Goal: Use online tool/utility: Utilize a website feature to perform a specific function

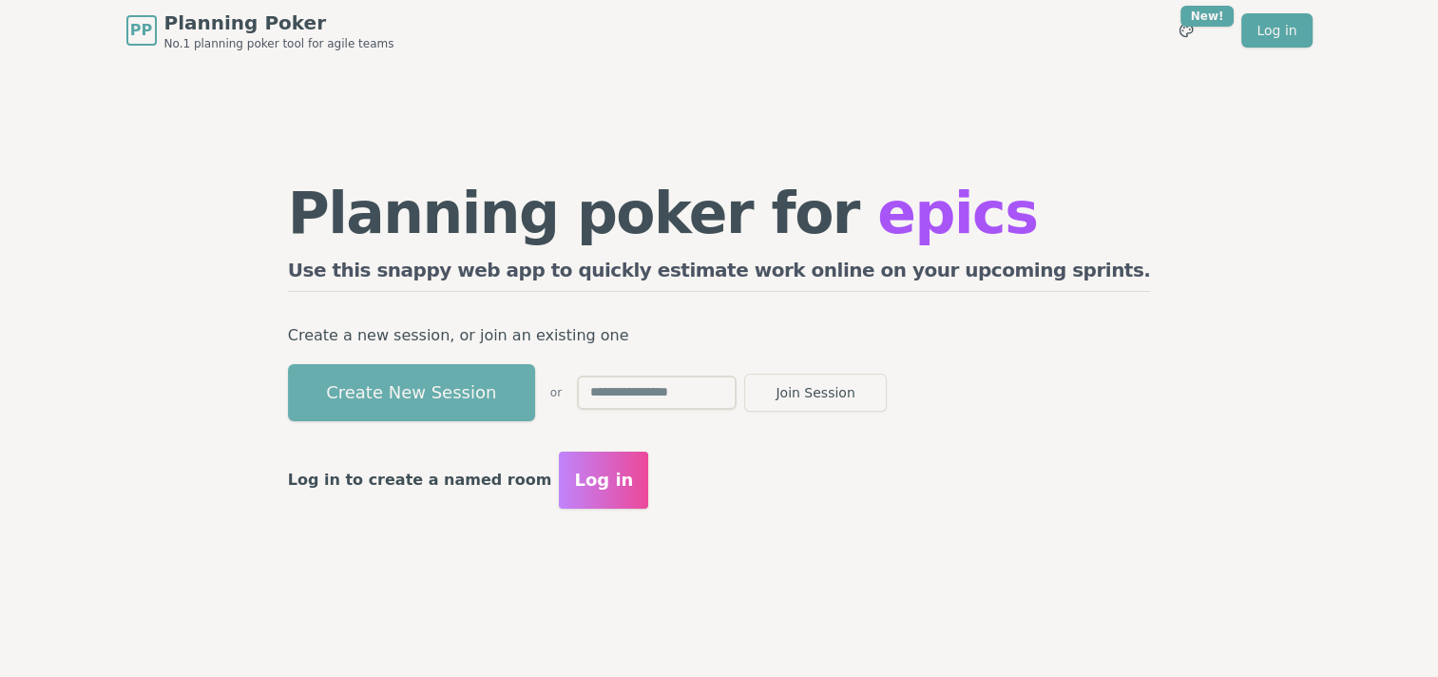
click at [474, 394] on button "Create New Session" at bounding box center [411, 392] width 247 height 57
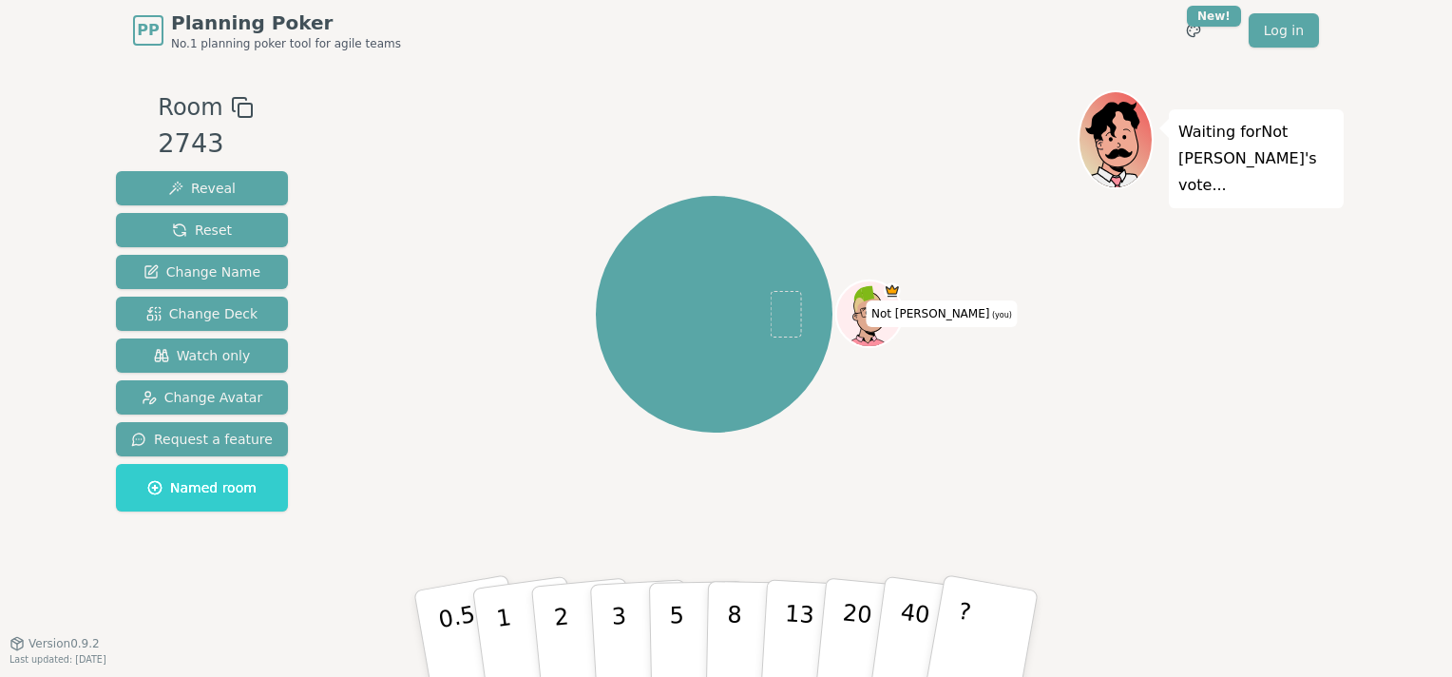
click at [232, 105] on icon at bounding box center [242, 107] width 23 height 23
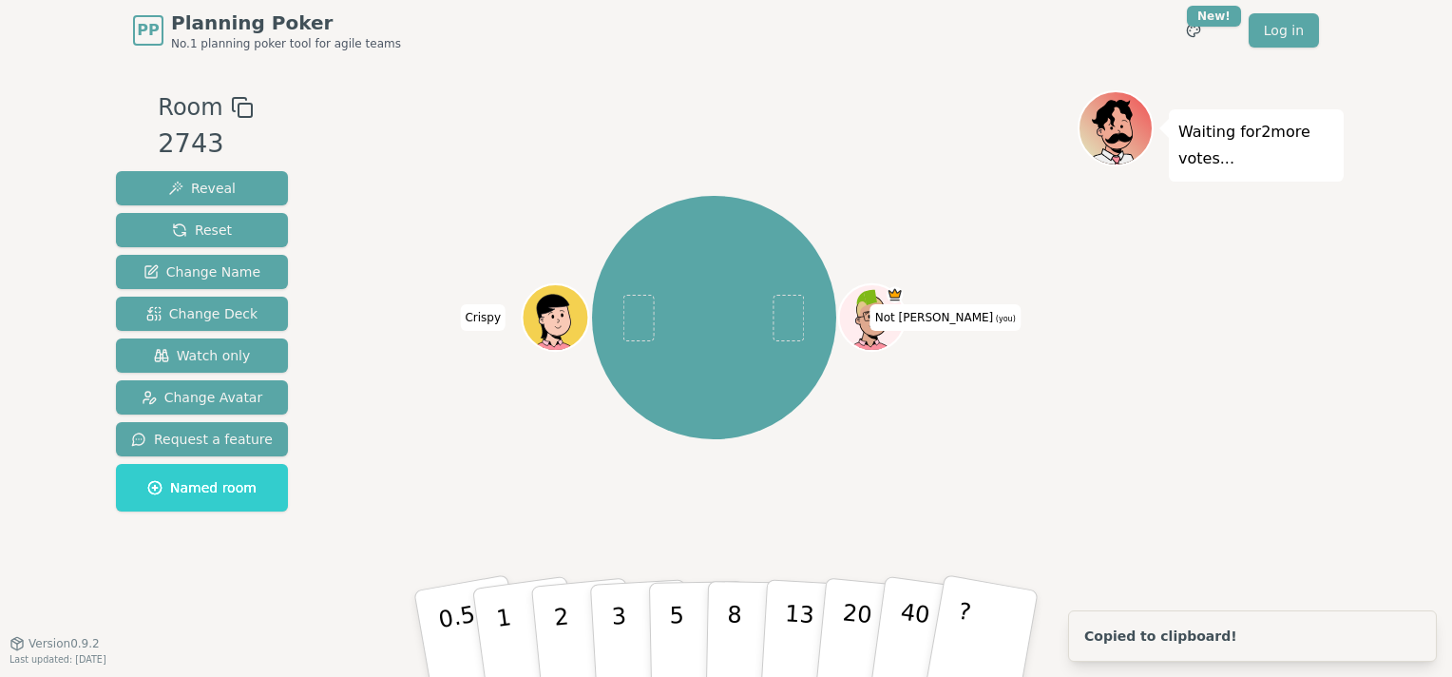
click at [1221, 407] on div "Waiting for 2 more votes..." at bounding box center [1211, 351] width 266 height 523
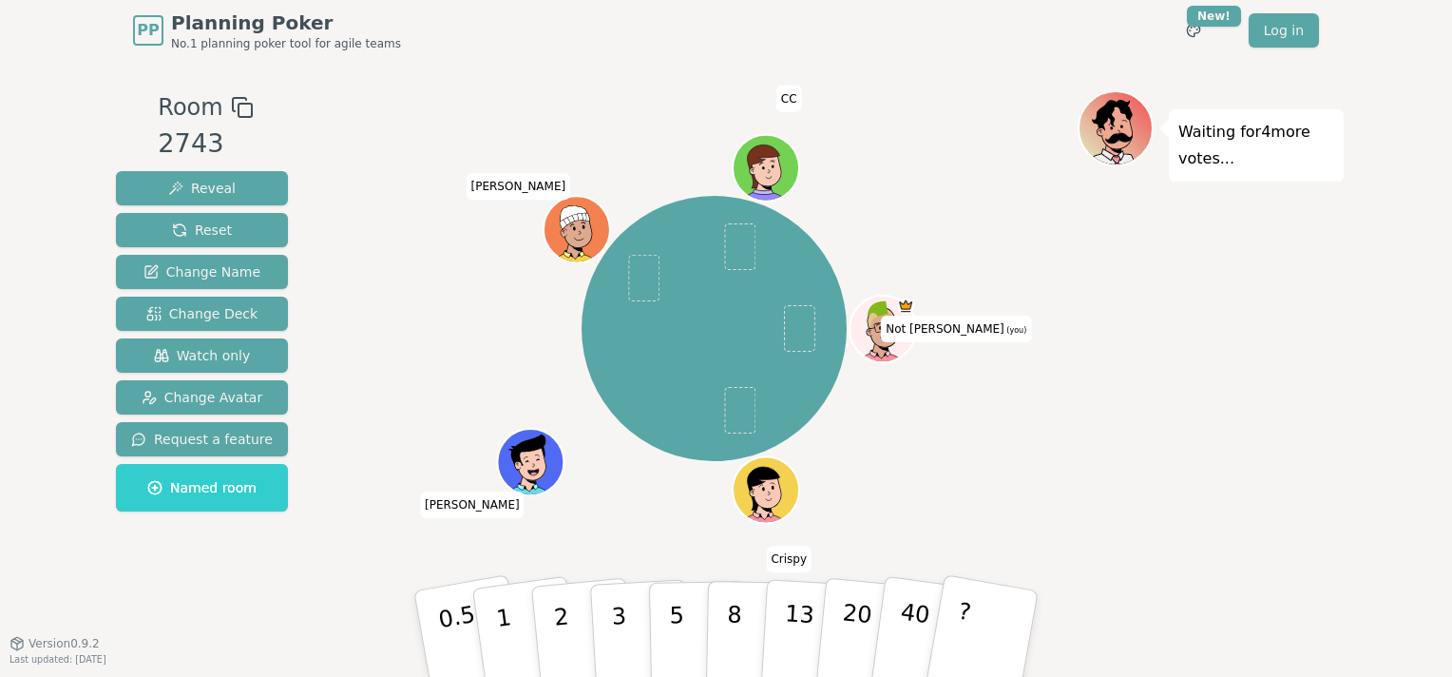
click at [1132, 458] on div "Waiting for 4 more votes..." at bounding box center [1211, 351] width 266 height 523
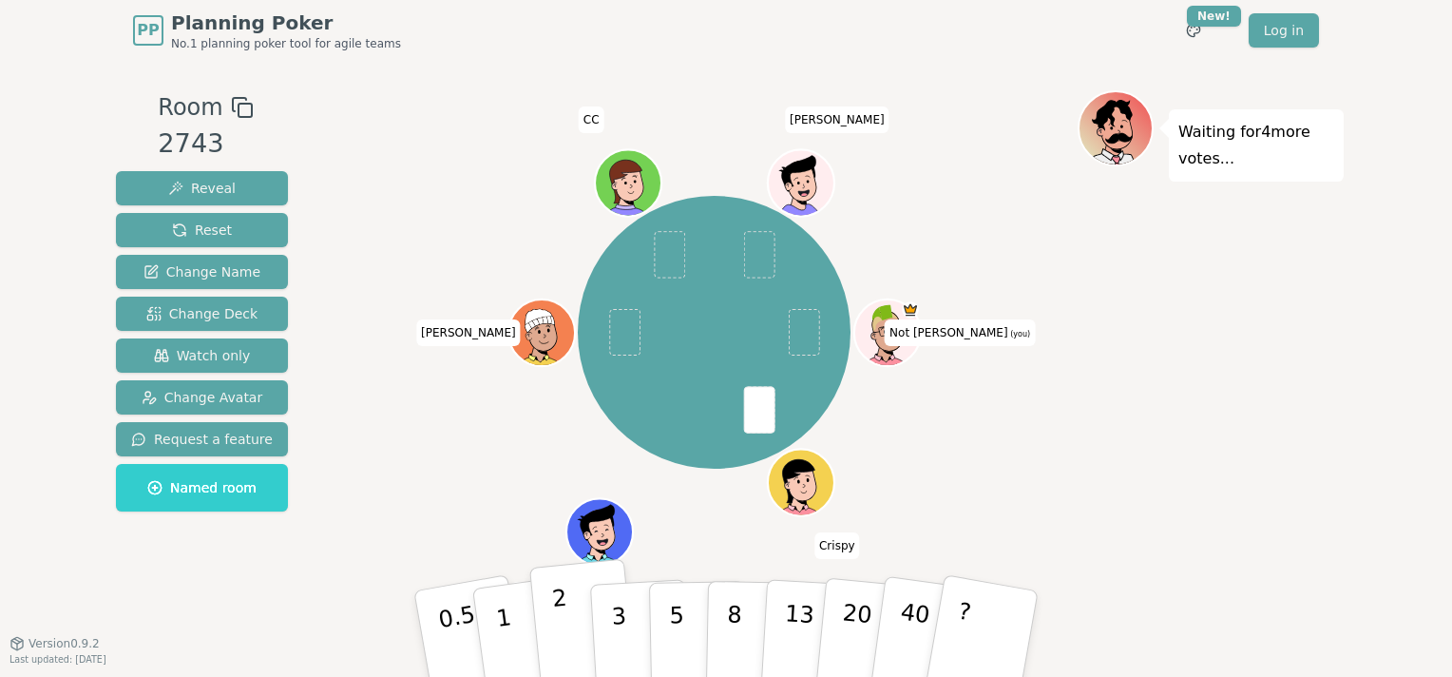
click at [559, 633] on p "2" at bounding box center [563, 637] width 25 height 104
click at [1214, 565] on div "Waiting for 2 more votes..." at bounding box center [1211, 351] width 266 height 523
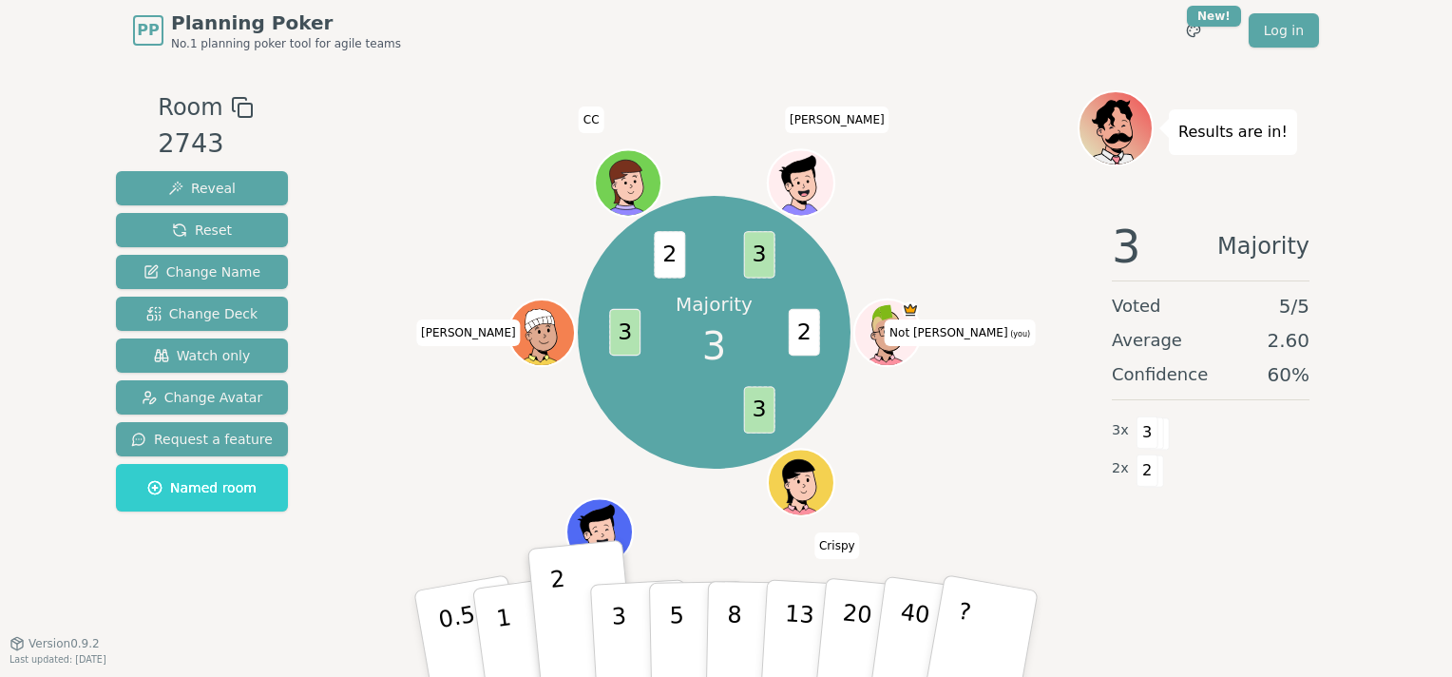
click at [198, 247] on div "Reveal Reset Change Name Change Deck Watch only Change Avatar Request a feature…" at bounding box center [202, 341] width 172 height 340
click at [201, 236] on span "Reset" at bounding box center [202, 230] width 60 height 19
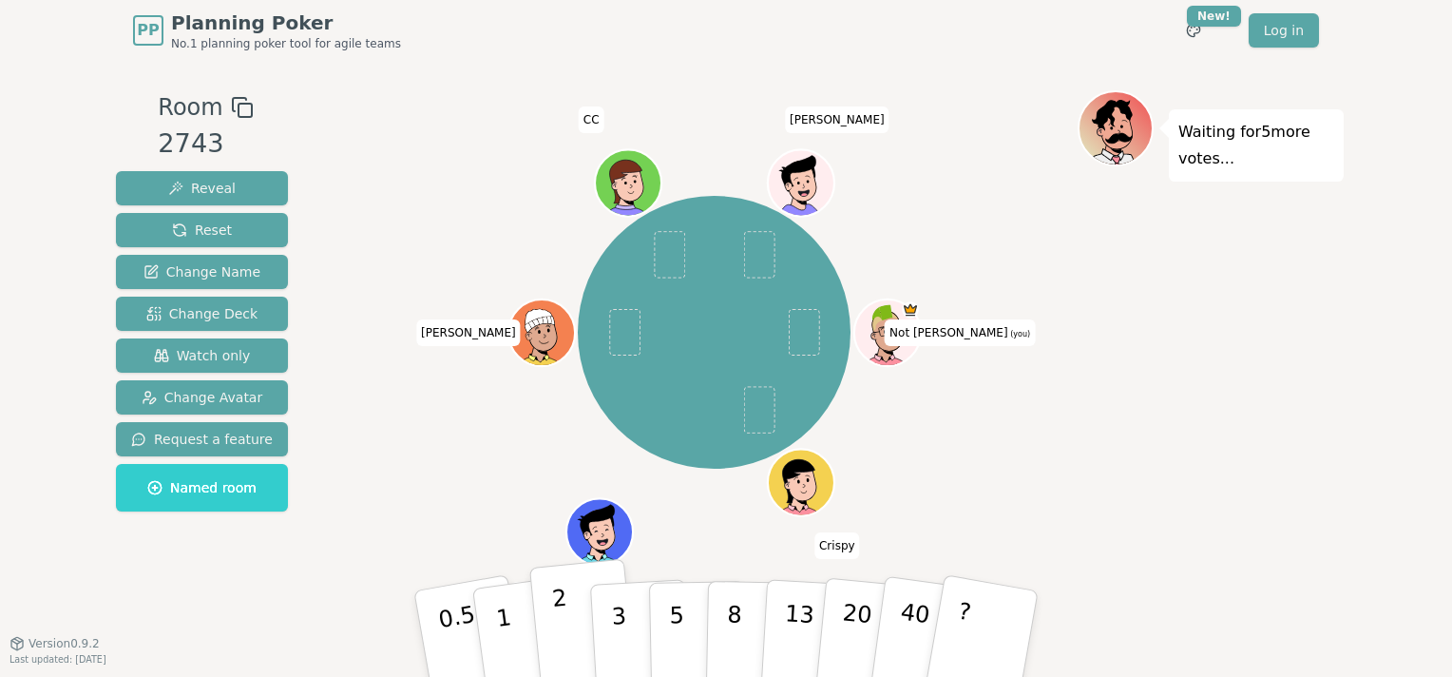
click at [557, 631] on p "2" at bounding box center [563, 637] width 25 height 104
click at [495, 612] on p "1" at bounding box center [506, 637] width 29 height 104
